Goal: Contribute content

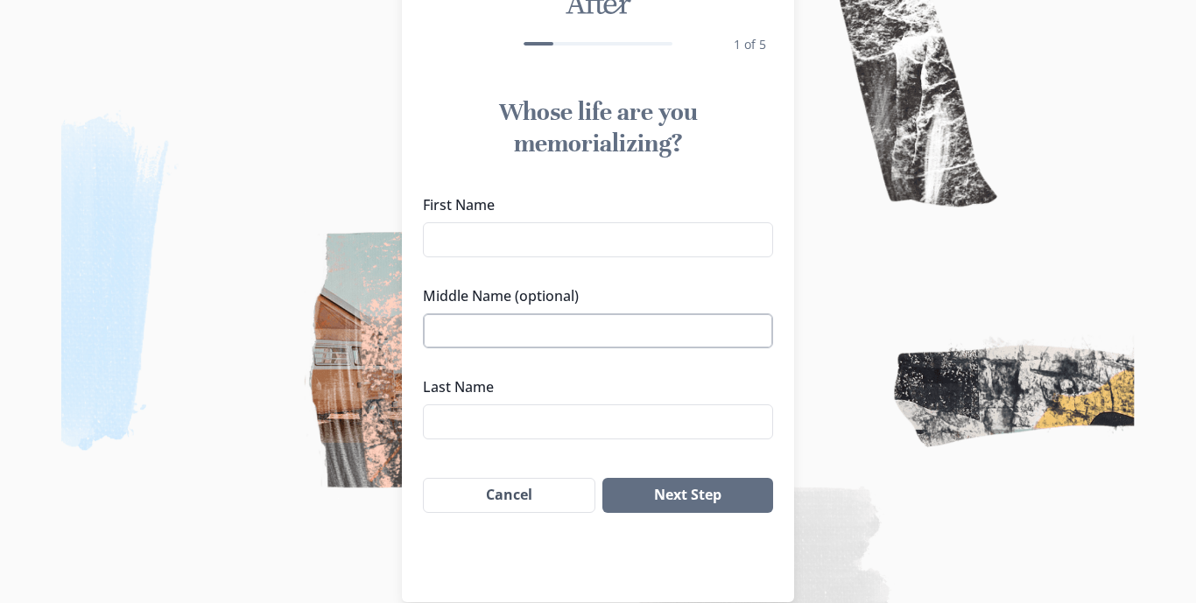
scroll to position [99, 0]
click at [513, 228] on input "First Name" at bounding box center [598, 238] width 350 height 35
type input "Laden"
click at [493, 419] on input "Last Name" at bounding box center [598, 420] width 350 height 35
click at [491, 315] on input "Middle Name (optional)" at bounding box center [598, 329] width 350 height 35
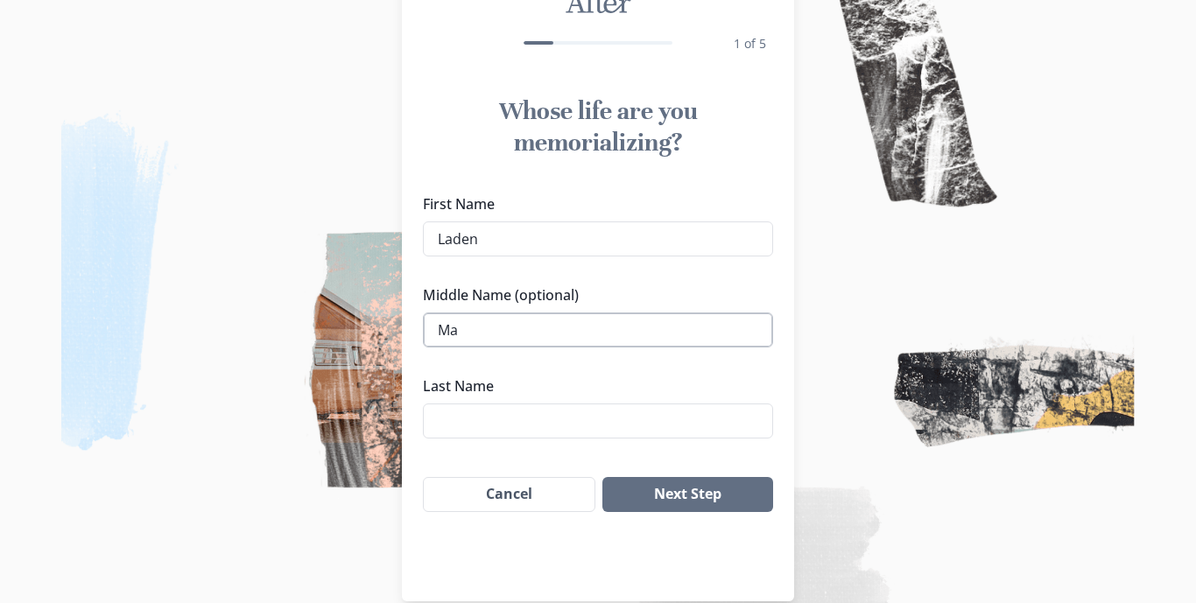
click at [534, 335] on input "Ma" at bounding box center [598, 329] width 350 height 35
paste input "[PERSON_NAME]"
click at [449, 331] on input "[PERSON_NAME]" at bounding box center [598, 329] width 350 height 35
type input "[PERSON_NAME]"
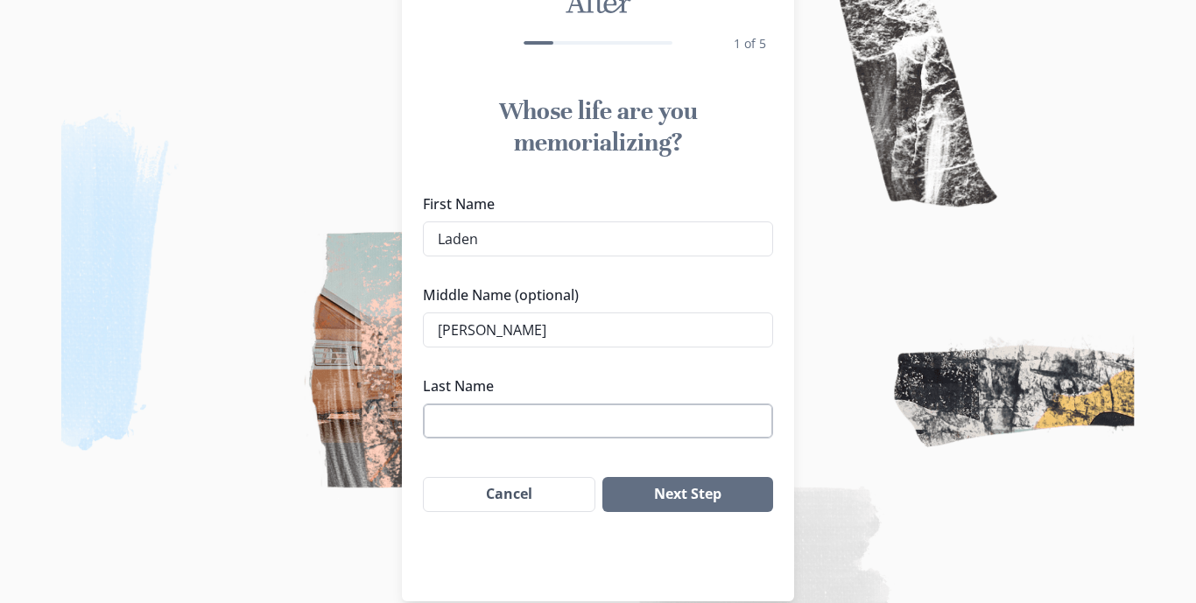
click at [488, 428] on input "Last Name" at bounding box center [598, 420] width 350 height 35
type input "[PERSON_NAME]"
click at [644, 501] on button "Next Step" at bounding box center [687, 494] width 171 height 35
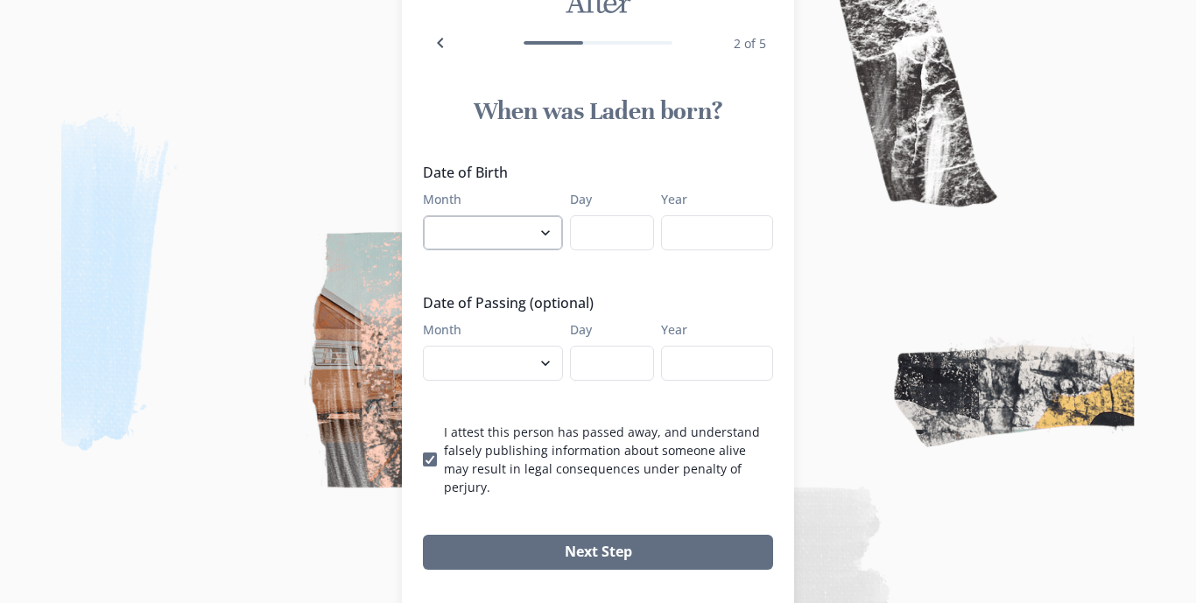
click at [541, 231] on select "January February March April May June July August September October November De…" at bounding box center [493, 232] width 140 height 35
click at [544, 233] on select "January February March April May June July August September October November De…" at bounding box center [493, 232] width 140 height 35
select select "4"
click at [624, 246] on input "Day" at bounding box center [612, 232] width 84 height 35
type input "15"
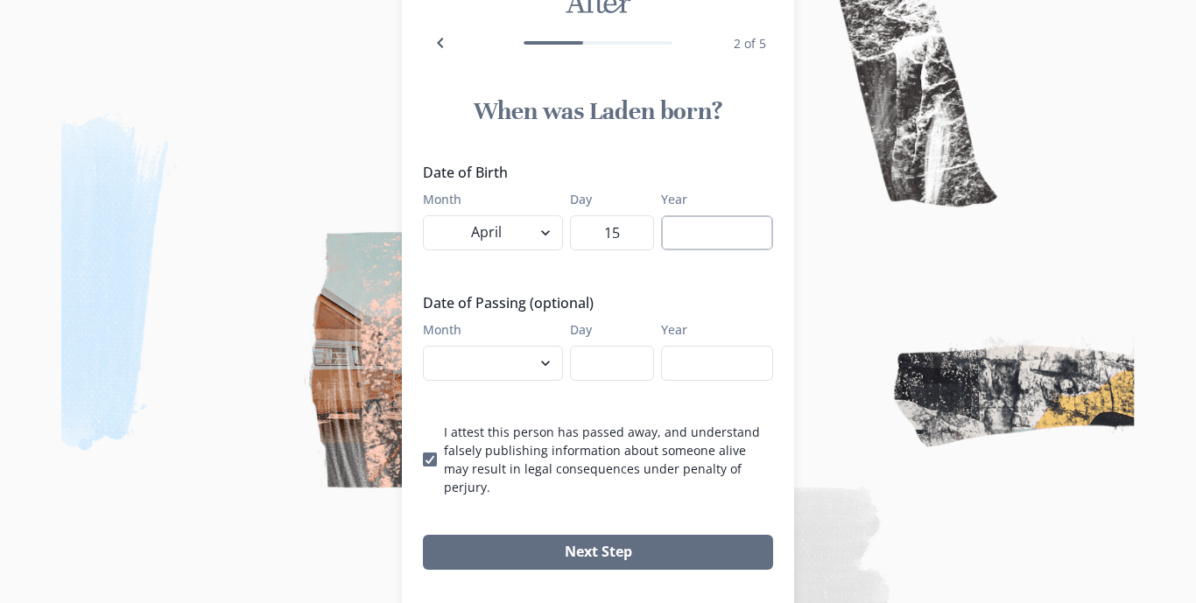
click at [704, 241] on input "Year" at bounding box center [717, 232] width 112 height 35
type input "1942"
click at [545, 363] on select "January February March April May June July August September October November De…" at bounding box center [493, 363] width 140 height 35
select select "10"
click at [619, 354] on input "Day" at bounding box center [612, 363] width 84 height 35
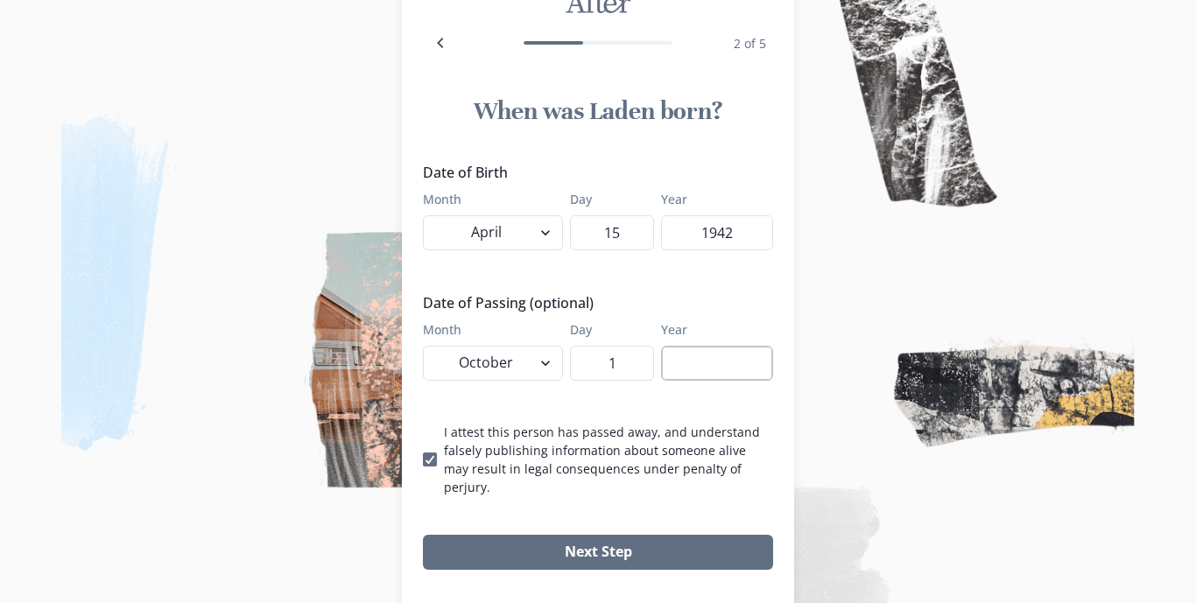
type input "1"
click at [715, 372] on input "Year" at bounding box center [717, 363] width 112 height 35
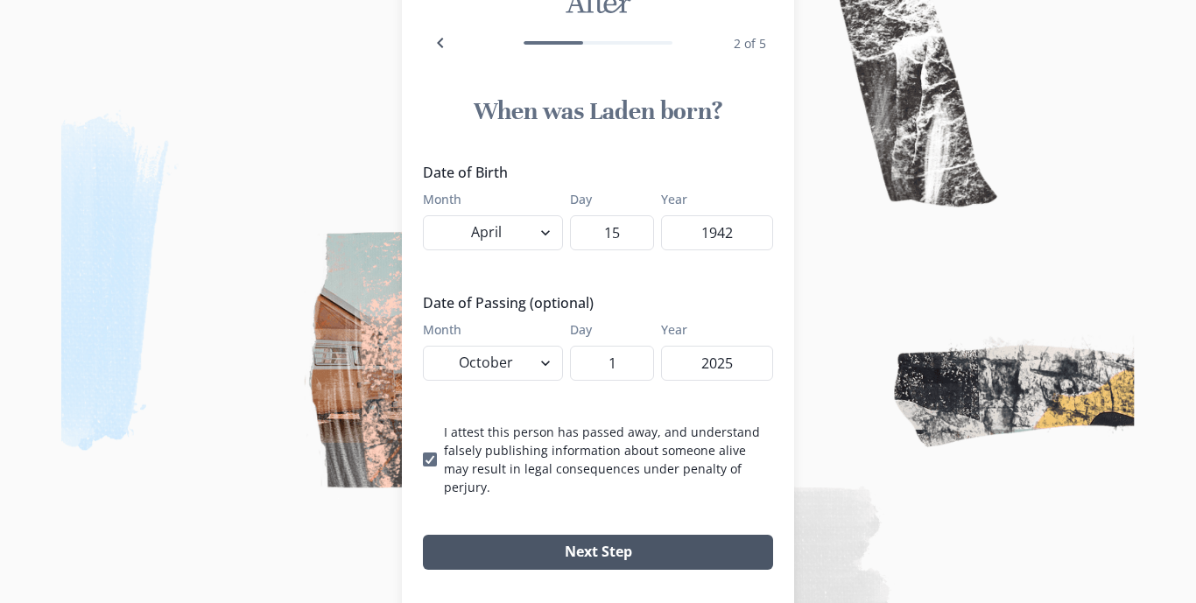
type input "2025"
click at [638, 540] on button "Next Step" at bounding box center [598, 552] width 350 height 35
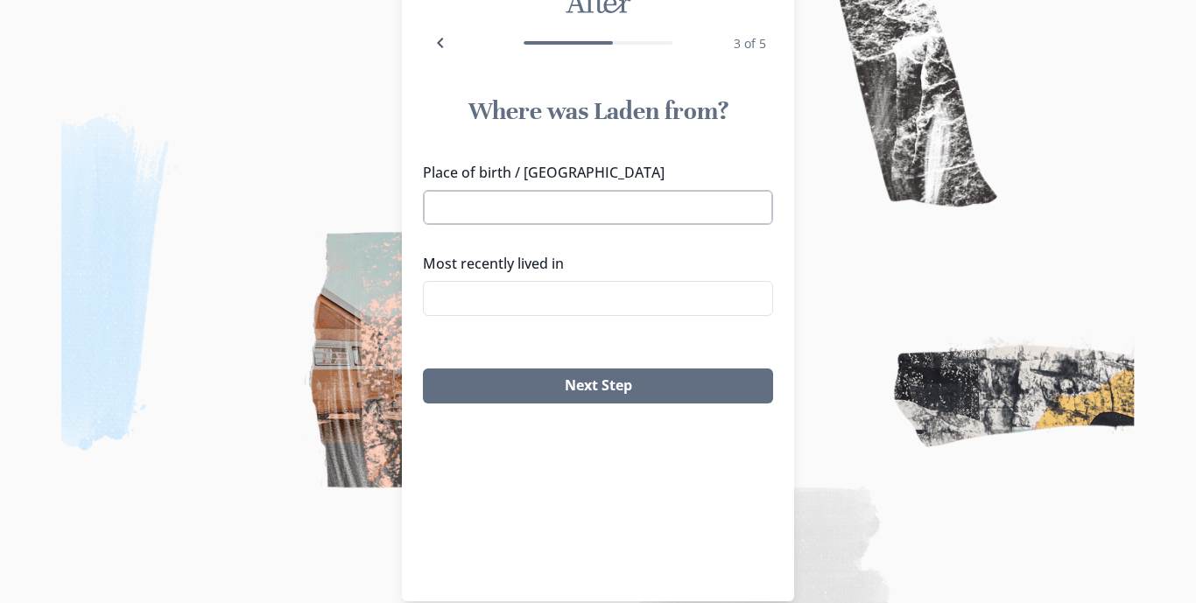
click at [557, 207] on input "Place of birth / [GEOGRAPHIC_DATA]" at bounding box center [598, 207] width 350 height 35
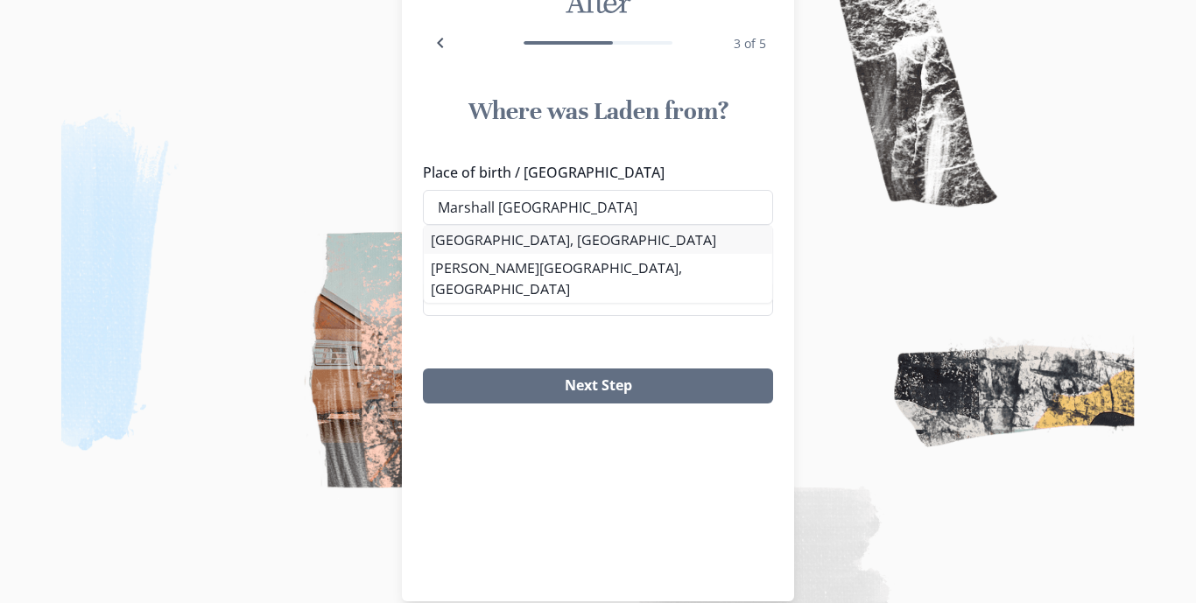
click at [485, 238] on li "[GEOGRAPHIC_DATA], [GEOGRAPHIC_DATA]" at bounding box center [598, 240] width 348 height 28
type input "[GEOGRAPHIC_DATA], [GEOGRAPHIC_DATA]"
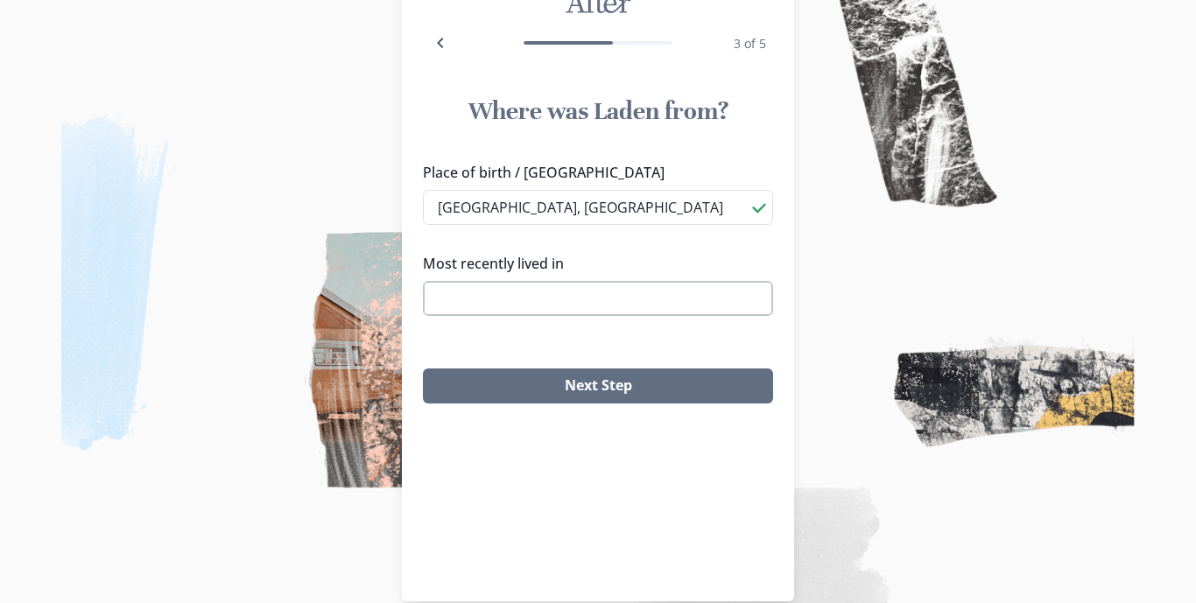
click at [501, 312] on input "Most recently lived in" at bounding box center [598, 298] width 350 height 35
type input "a"
type input "f"
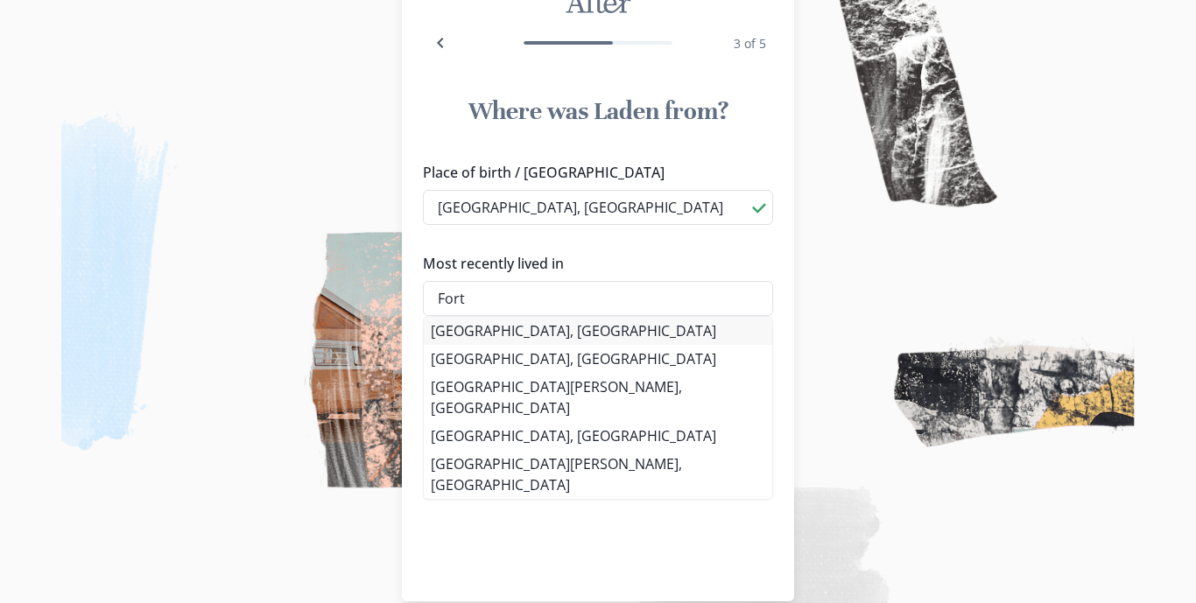
click at [467, 324] on li "[GEOGRAPHIC_DATA], [GEOGRAPHIC_DATA]" at bounding box center [598, 331] width 348 height 28
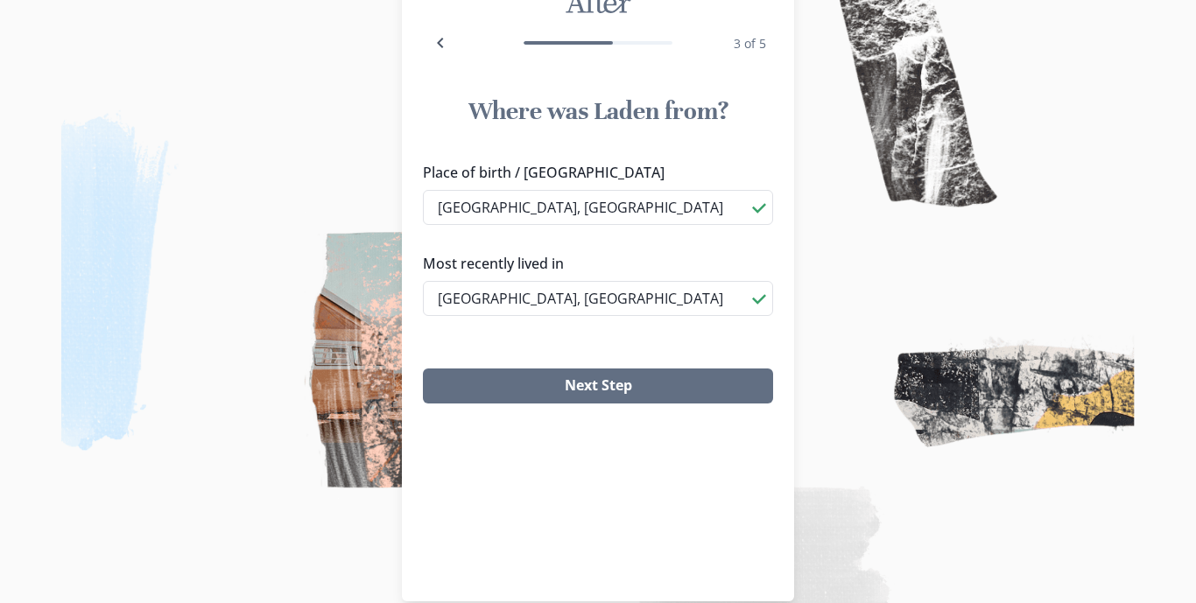
click at [521, 394] on li "[GEOGRAPHIC_DATA][PERSON_NAME], [GEOGRAPHIC_DATA]" at bounding box center [597, 393] width 331 height 46
type input "[GEOGRAPHIC_DATA][PERSON_NAME], [GEOGRAPHIC_DATA]"
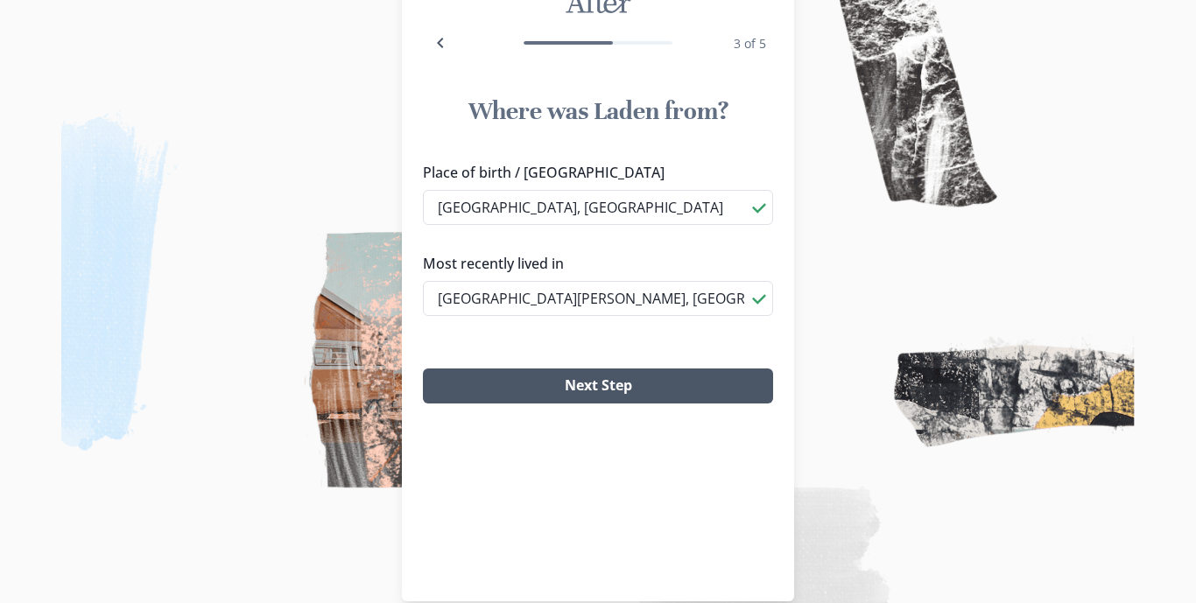
click at [611, 378] on button "Next Step" at bounding box center [598, 385] width 350 height 35
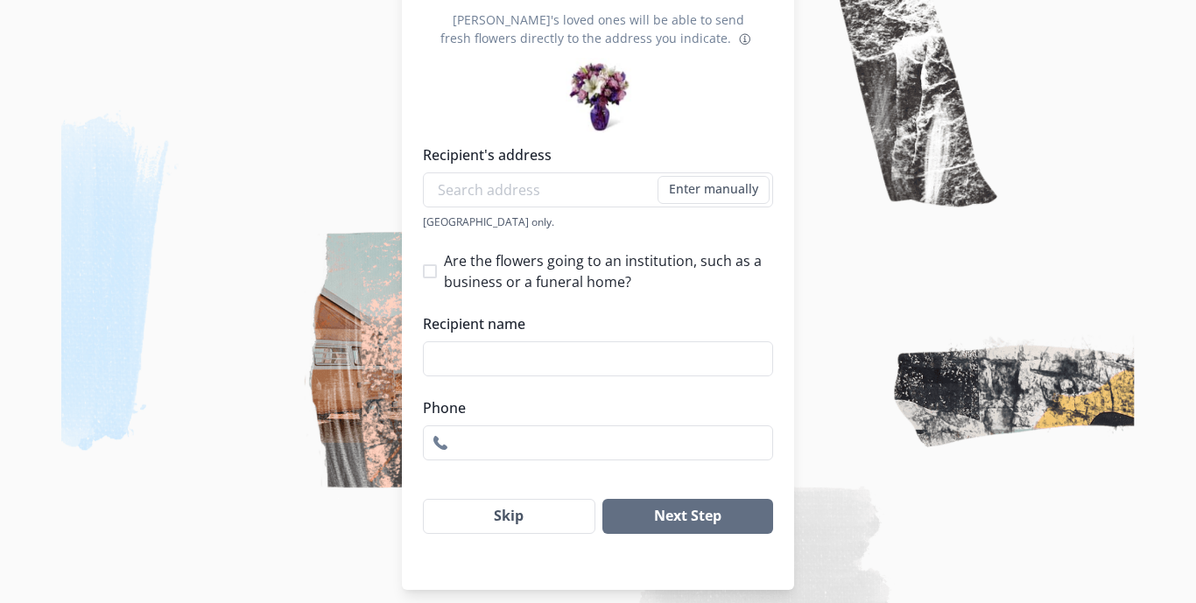
scroll to position [244, 0]
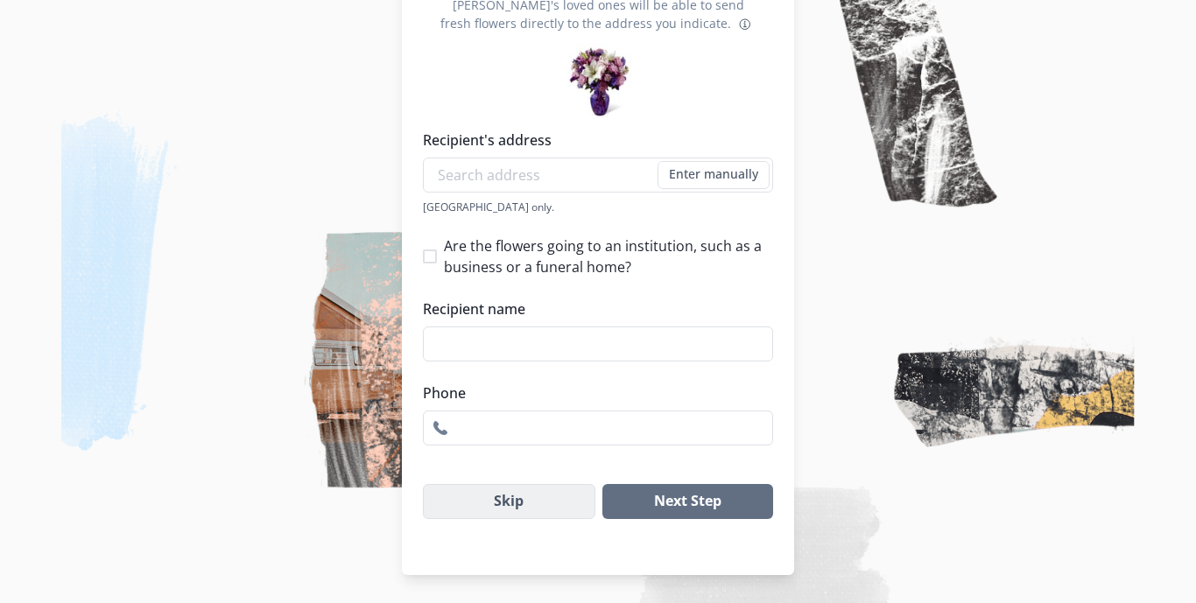
click at [544, 508] on button "Skip" at bounding box center [509, 501] width 172 height 35
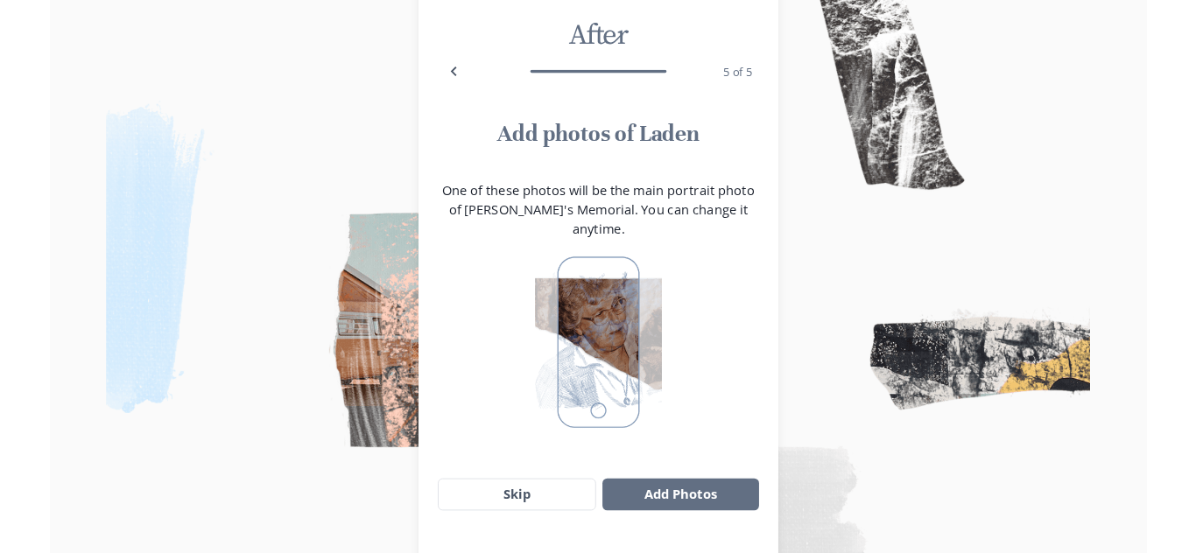
scroll to position [63, 0]
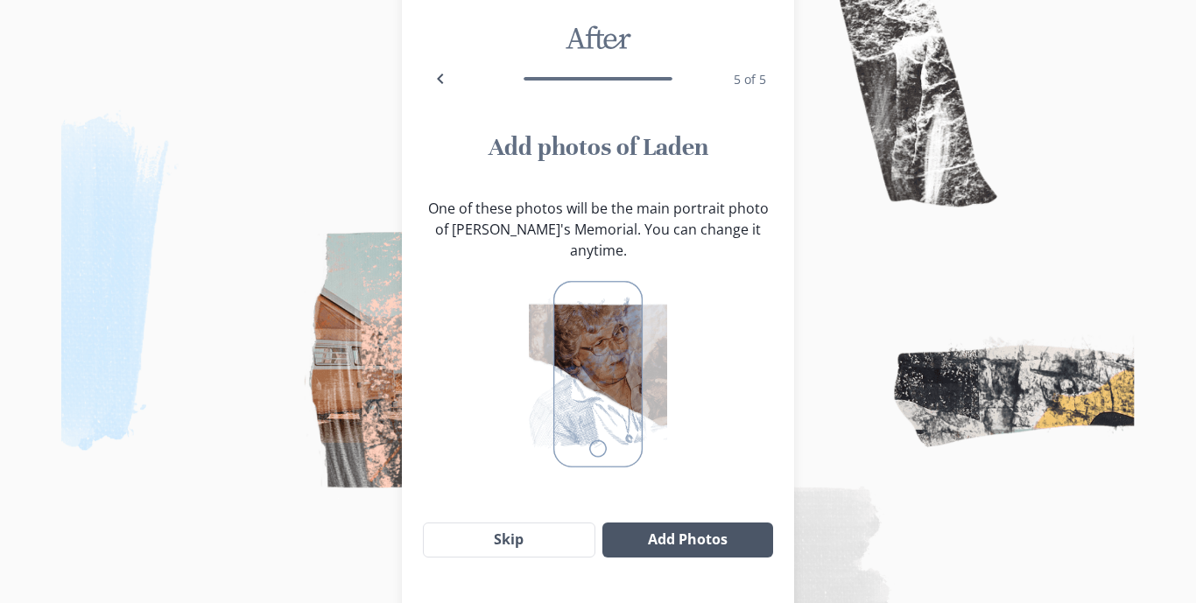
click at [656, 522] on button "Add Photos" at bounding box center [687, 539] width 171 height 35
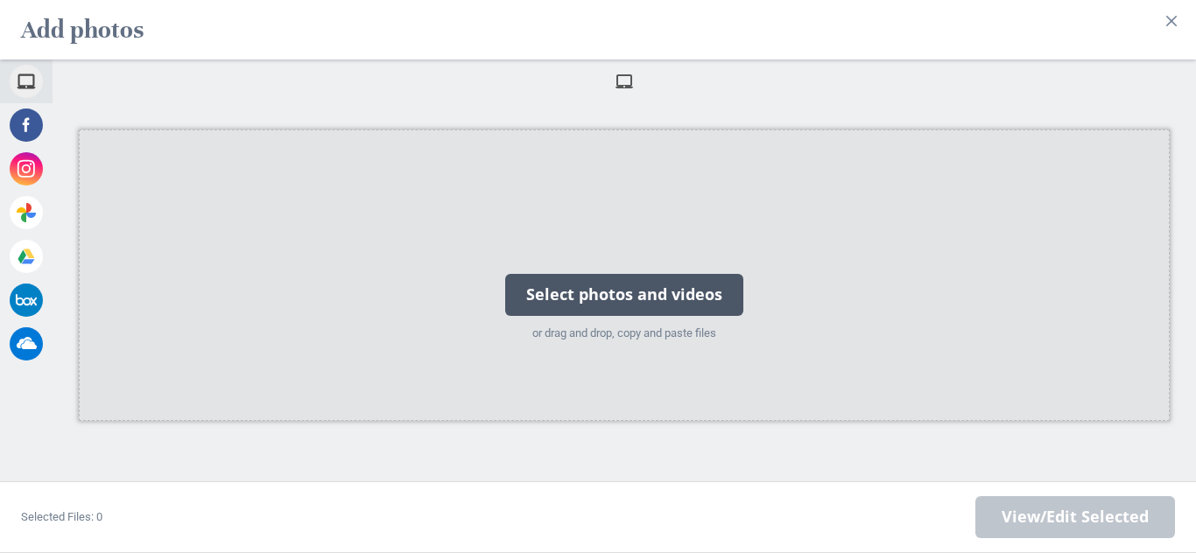
click at [638, 290] on div "Select photos and videos" at bounding box center [624, 295] width 238 height 42
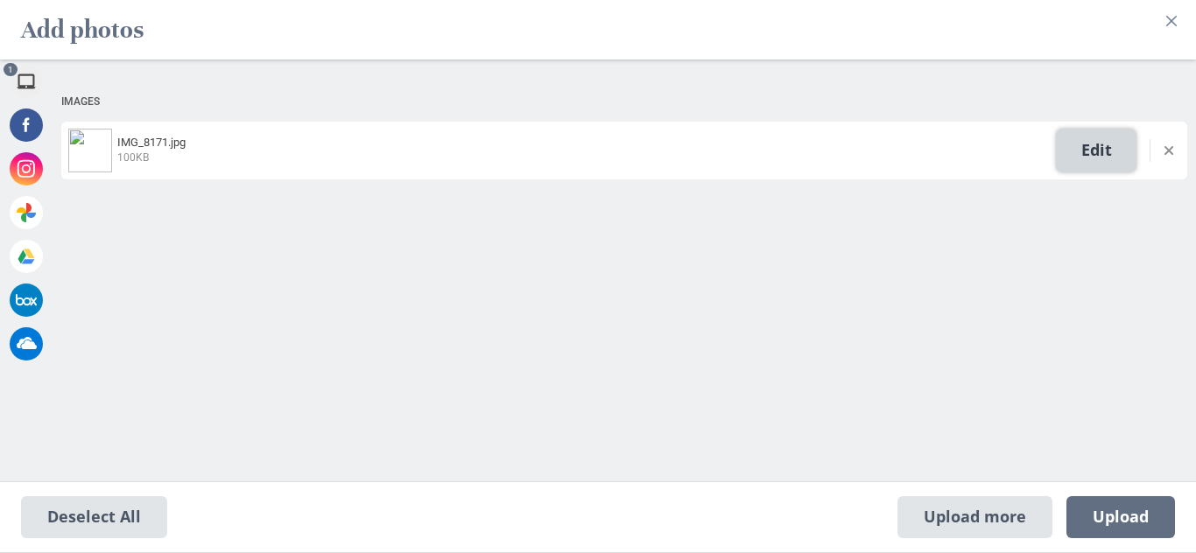
click at [1115, 158] on span "Edit" at bounding box center [1095, 151] width 79 height 42
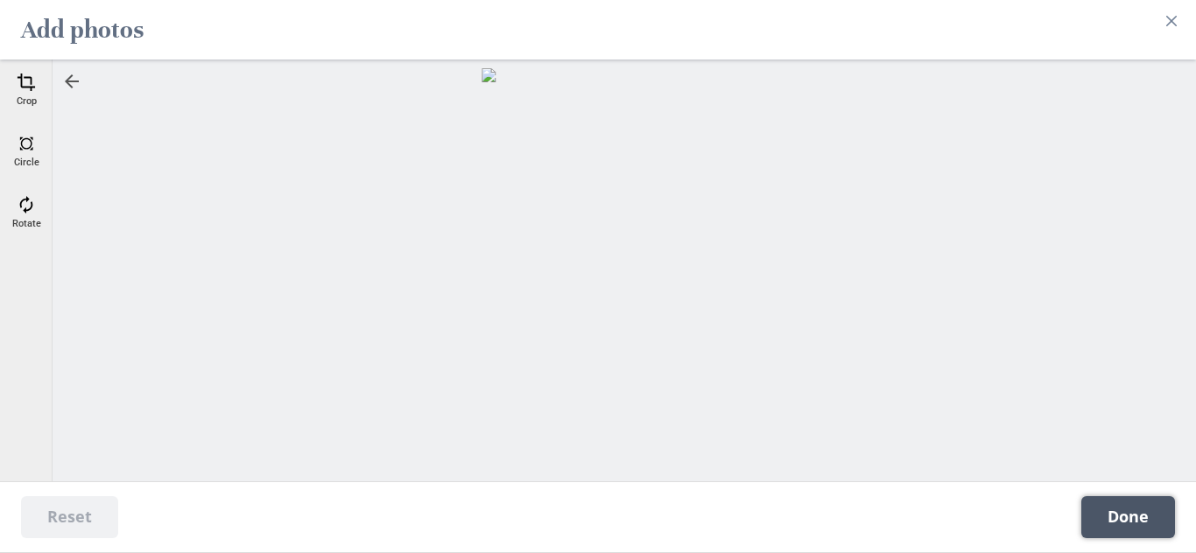
click at [1160, 525] on span "Done" at bounding box center [1128, 517] width 94 height 42
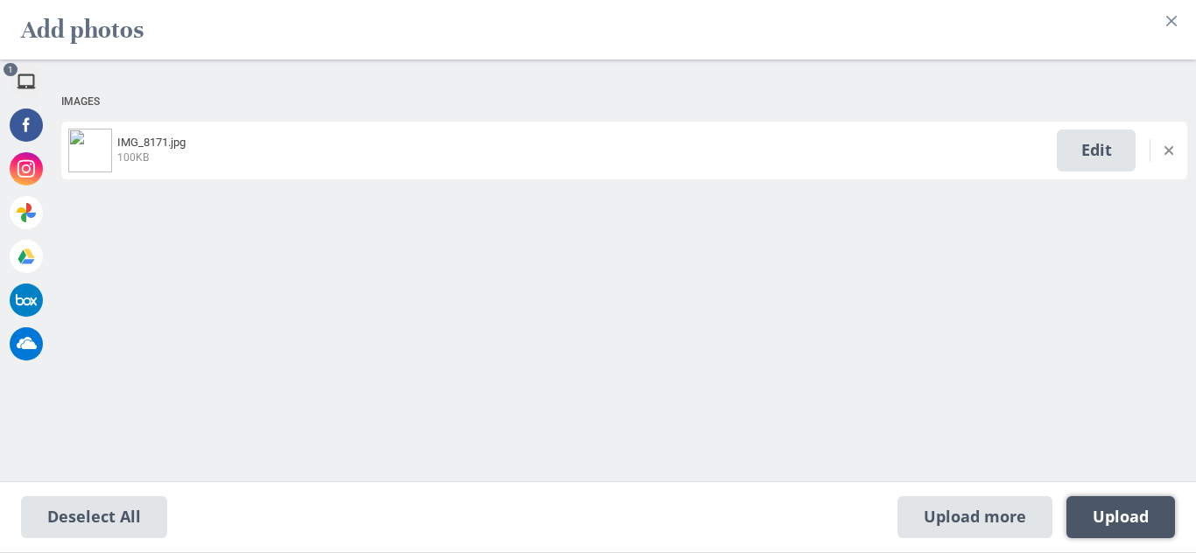
click at [1146, 528] on span "Upload 1" at bounding box center [1120, 517] width 109 height 42
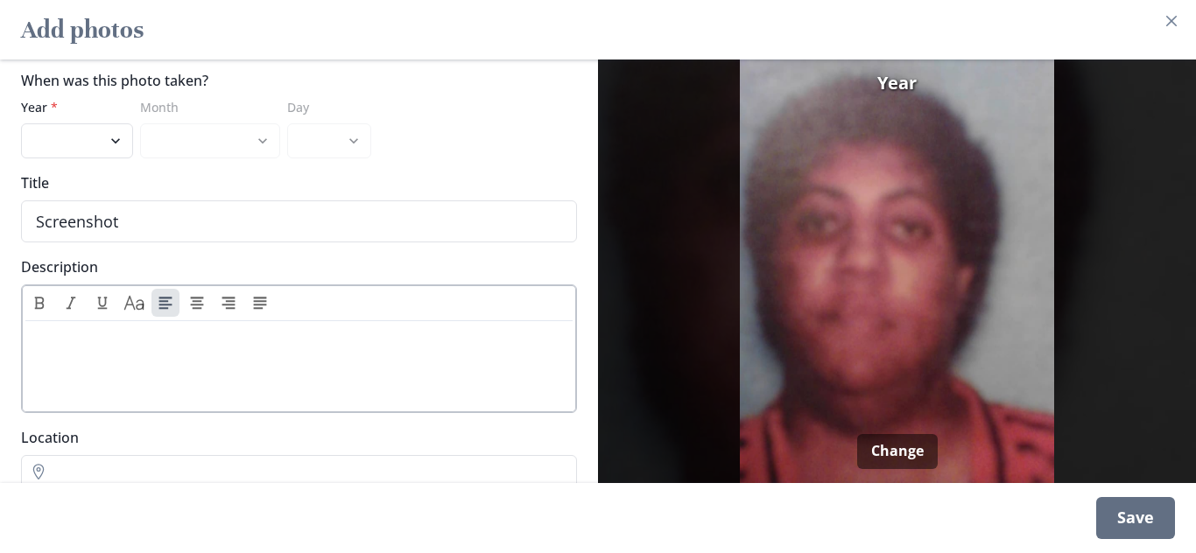
scroll to position [0, 0]
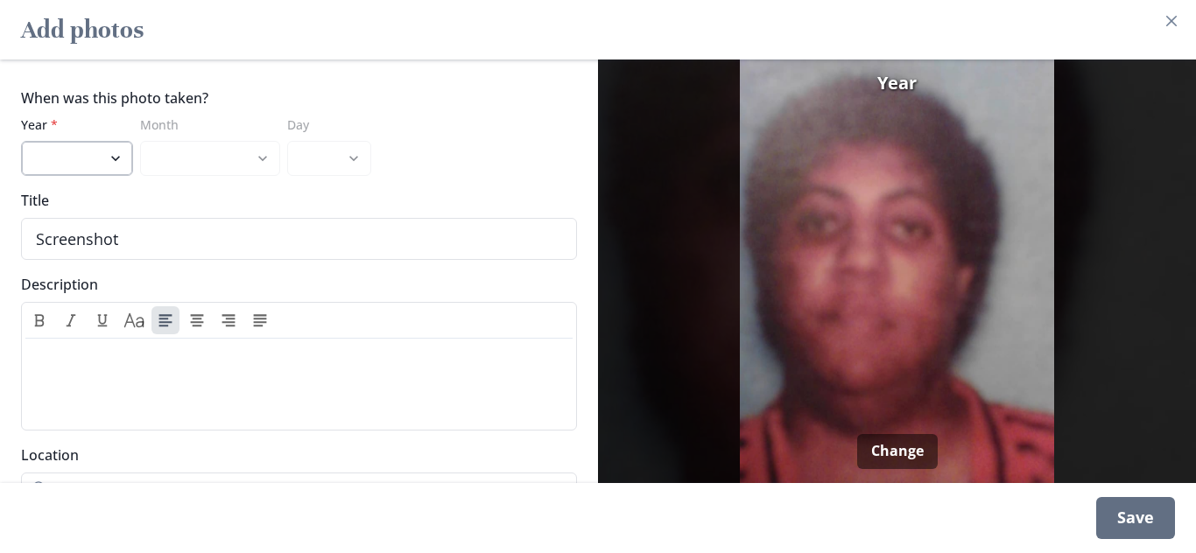
click at [122, 157] on select "2025 2024 2023 2022 2021 2020 2019 2018 2017 2016 2015 2014 2013 2012 2011 2010…" at bounding box center [77, 158] width 112 height 35
select select "1998"
click at [1134, 510] on div "Save" at bounding box center [1135, 518] width 79 height 42
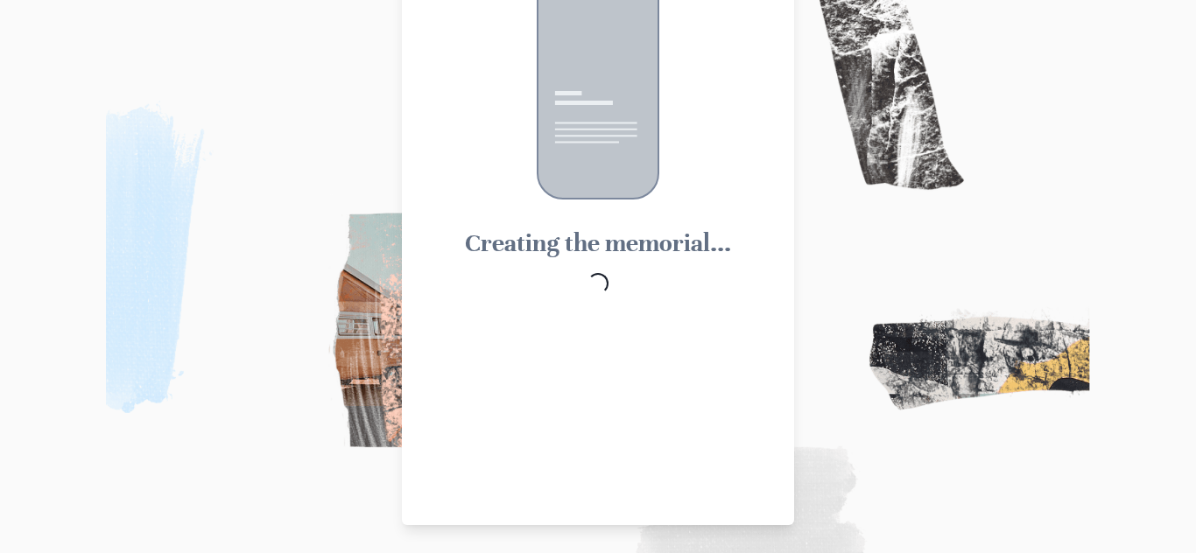
scroll to position [65, 0]
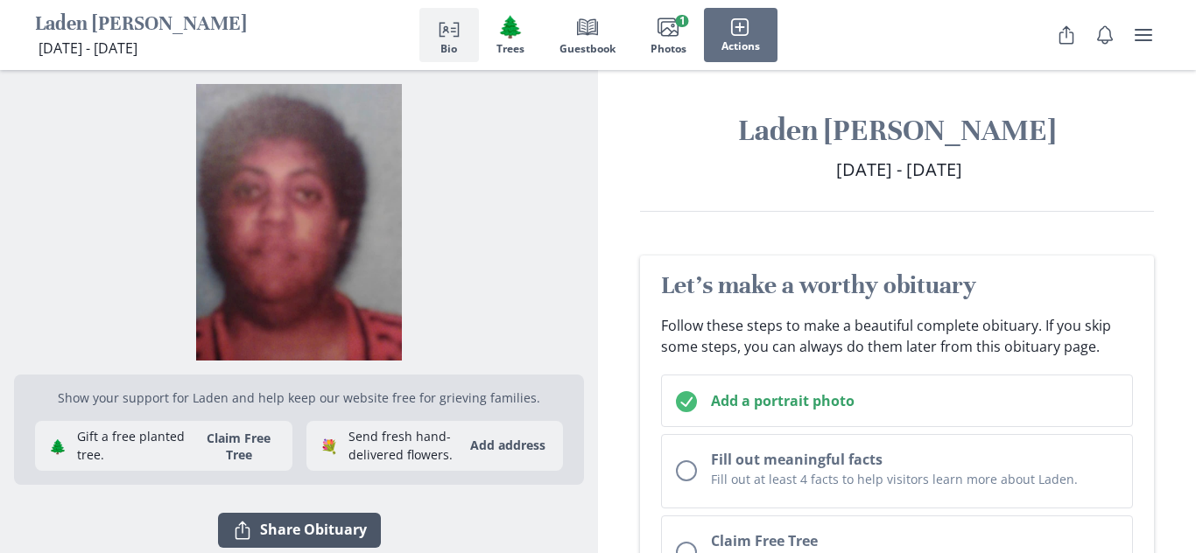
click at [338, 513] on button "Share Share Obituary" at bounding box center [299, 530] width 163 height 35
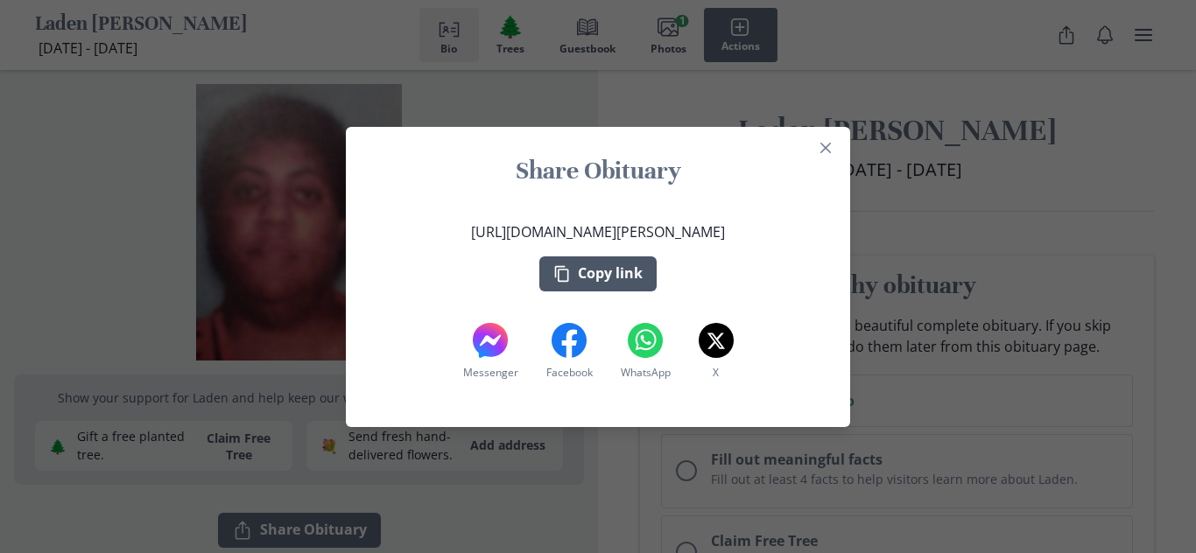
click at [611, 270] on button "Copy link" at bounding box center [597, 273] width 117 height 35
click at [831, 151] on button "Close" at bounding box center [825, 148] width 28 height 28
